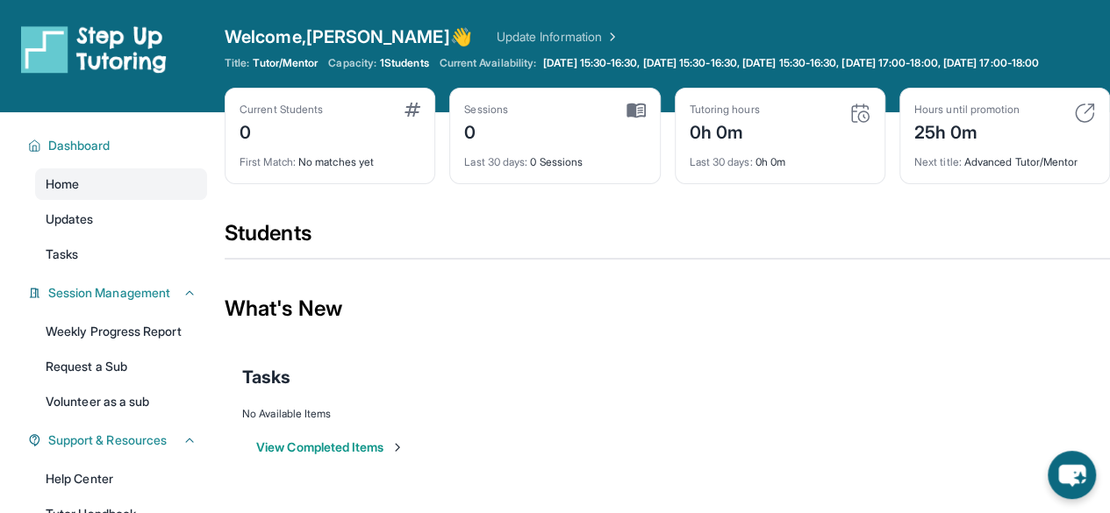
click at [518, 70] on span "Current Availability:" at bounding box center [487, 63] width 96 height 14
click at [533, 68] on span "Current Availability:" at bounding box center [487, 63] width 96 height 14
click at [536, 66] on span "Current Availability:" at bounding box center [487, 63] width 96 height 14
click at [332, 143] on div "Current Students 0" at bounding box center [329, 124] width 181 height 42
click at [332, 145] on div "Current Students 0" at bounding box center [329, 124] width 181 height 42
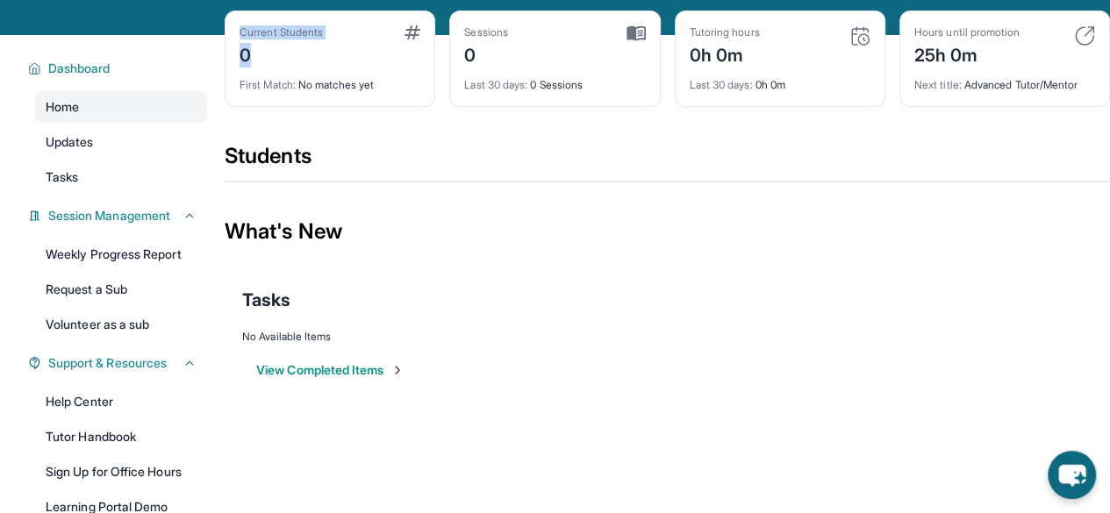
scroll to position [258, 0]
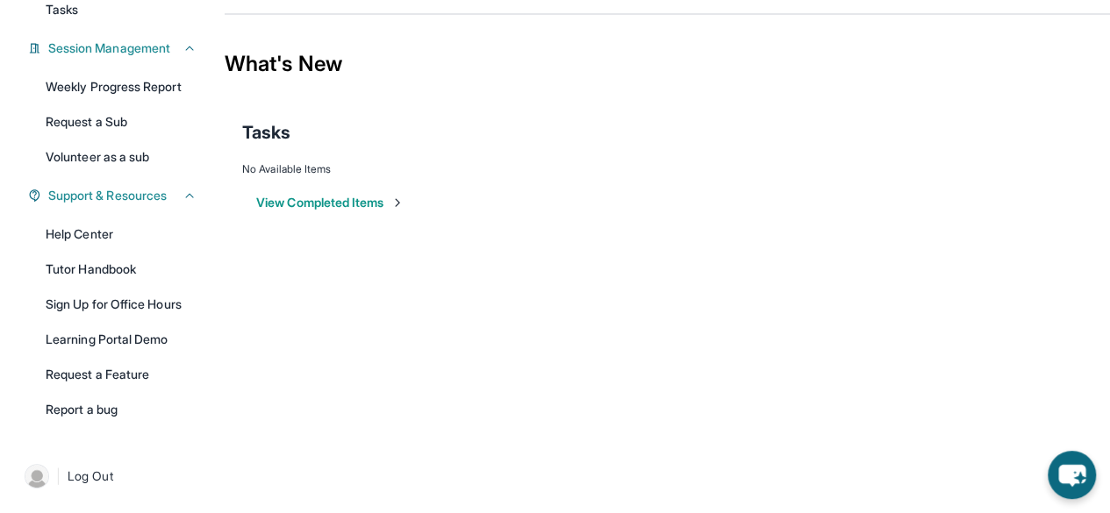
click at [395, 207] on button "View Completed Items" at bounding box center [330, 203] width 148 height 18
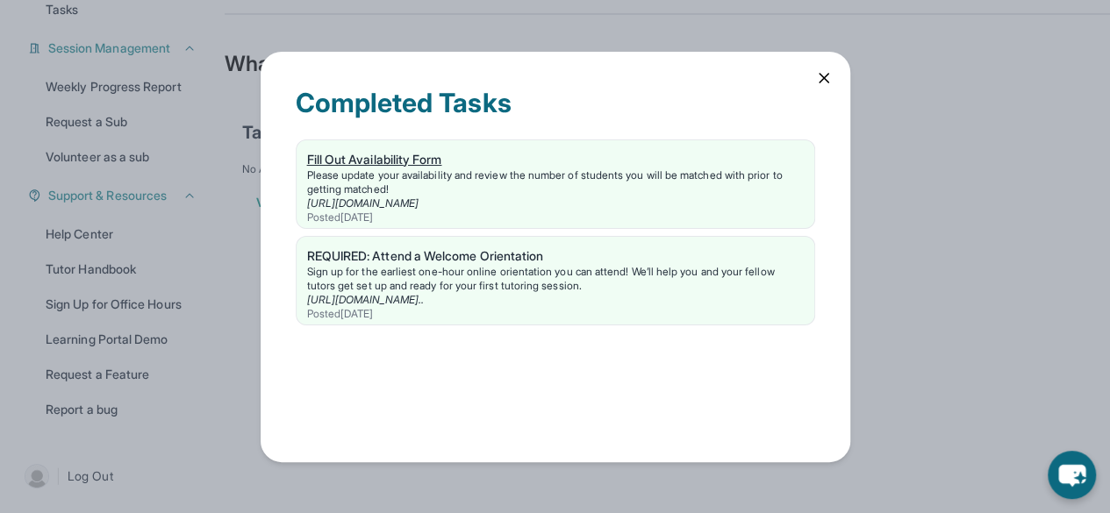
click at [471, 141] on link "Fill Out Availability Form Please update your availability and review the numbe…" at bounding box center [555, 184] width 518 height 88
click at [831, 89] on div "Completed Tasks Fill Out Availability Form Please update your availability and …" at bounding box center [555, 257] width 589 height 410
click at [823, 72] on icon at bounding box center [824, 78] width 18 height 18
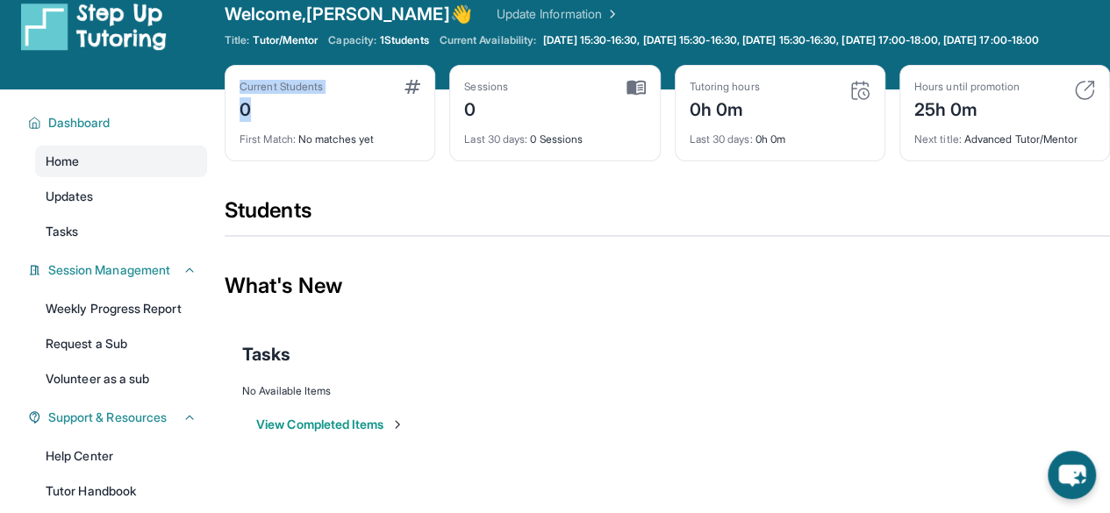
scroll to position [0, 0]
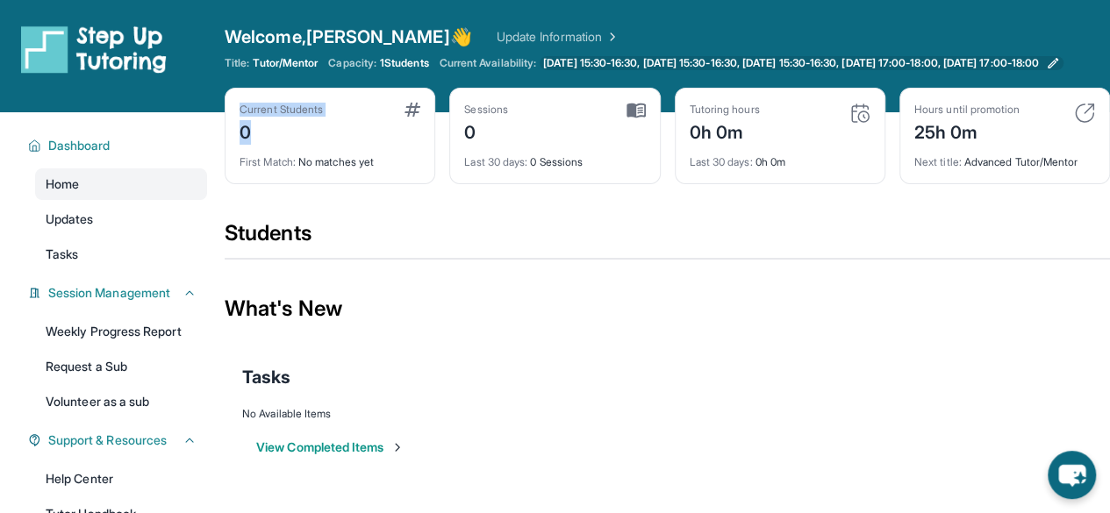
click at [904, 61] on span "[DATE] 15:30-16:30, [DATE] 15:30-16:30, [DATE] 15:30-16:30, [DATE] 17:00-18:00,…" at bounding box center [791, 63] width 496 height 14
